Goal: Information Seeking & Learning: Learn about a topic

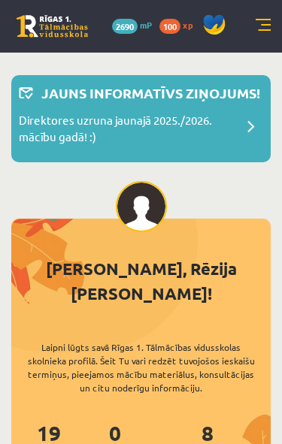
click at [267, 30] on link at bounding box center [262, 26] width 15 height 15
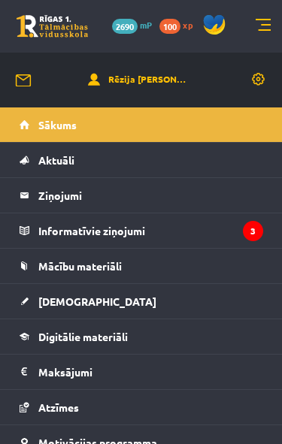
click at [231, 224] on legend "Informatīvie ziņojumi 3" at bounding box center [150, 230] width 225 height 35
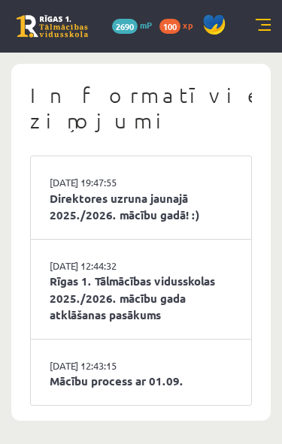
click at [161, 358] on link "[DATE] 12:43:15" at bounding box center [106, 365] width 113 height 15
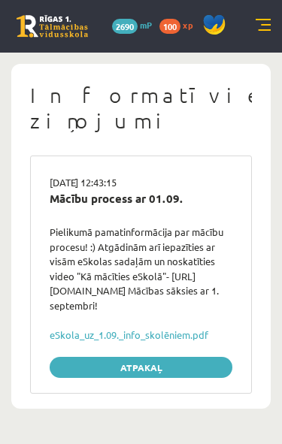
click at [207, 357] on link "Atpakaļ" at bounding box center [141, 367] width 182 height 21
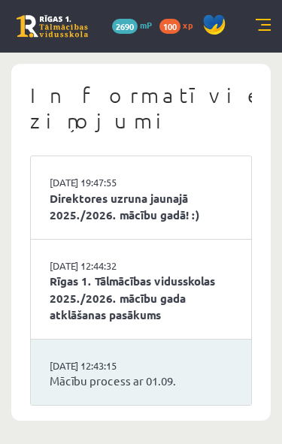
click at [185, 372] on link "Mācību process ar 01.09." at bounding box center [141, 380] width 182 height 17
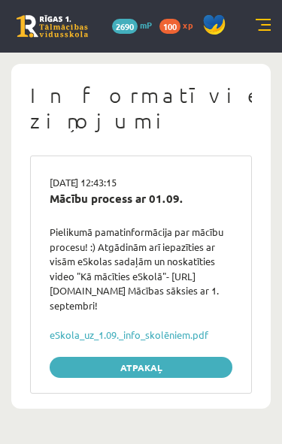
click at [179, 328] on link "eSkola_uz_1.09._info_skolēniem.pdf" at bounding box center [129, 334] width 158 height 13
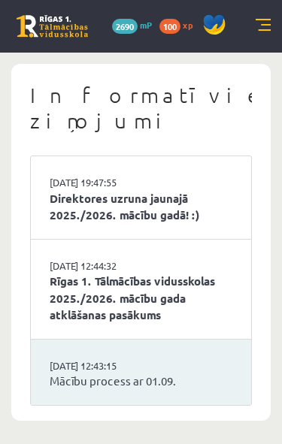
click at [212, 190] on link "Direktores uzruna jaunajā 2025./2026. mācību gadā! :)" at bounding box center [141, 207] width 182 height 34
click at [246, 29] on div "0 Dāvanas 2690 mP 100 xp" at bounding box center [141, 26] width 282 height 53
click at [264, 21] on link at bounding box center [262, 26] width 15 height 15
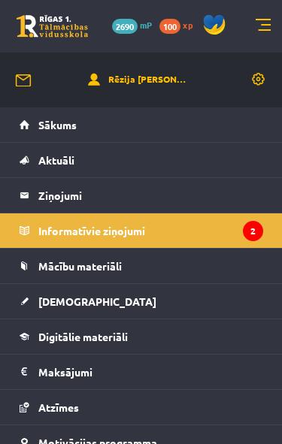
click at [203, 293] on link "[DEMOGRAPHIC_DATA]" at bounding box center [141, 301] width 243 height 35
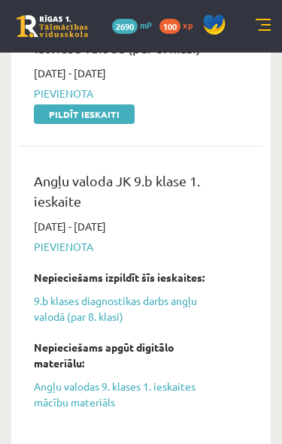
scroll to position [632, 0]
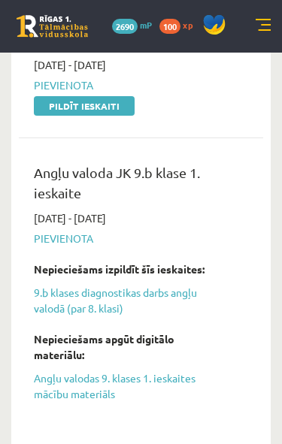
scroll to position [641, 0]
click at [59, 422] on div "Angļu valoda JK 9.b klase 1. ieskaite [DATE] - [DATE] [GEOGRAPHIC_DATA] Nepieci…" at bounding box center [141, 293] width 244 height 291
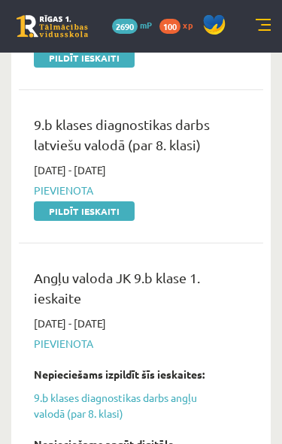
scroll to position [535, 0]
